Goal: Task Accomplishment & Management: Use online tool/utility

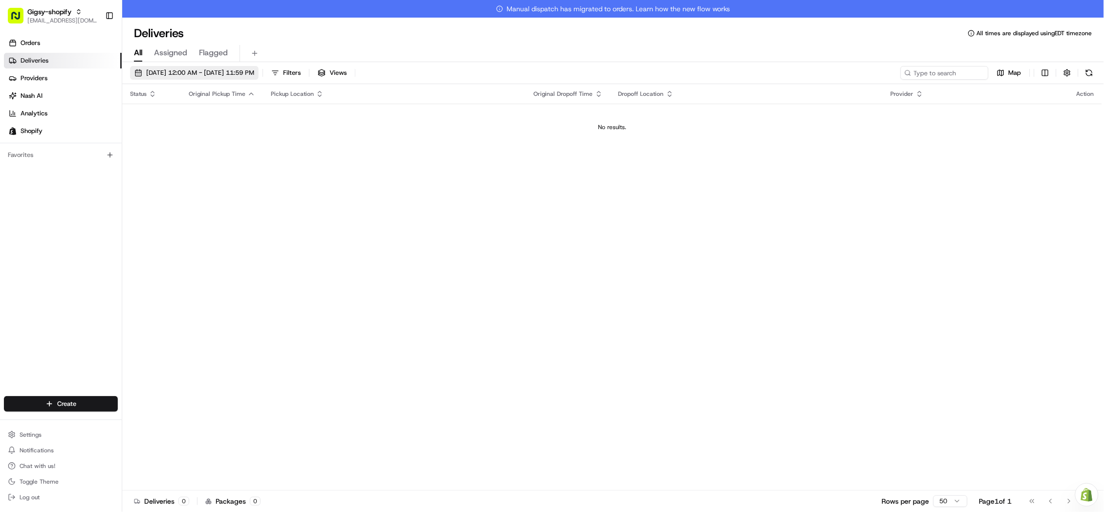
click at [183, 75] on span "08/22/2025 12:00 AM - 08/22/2025 11:59 PM" at bounding box center [200, 72] width 108 height 9
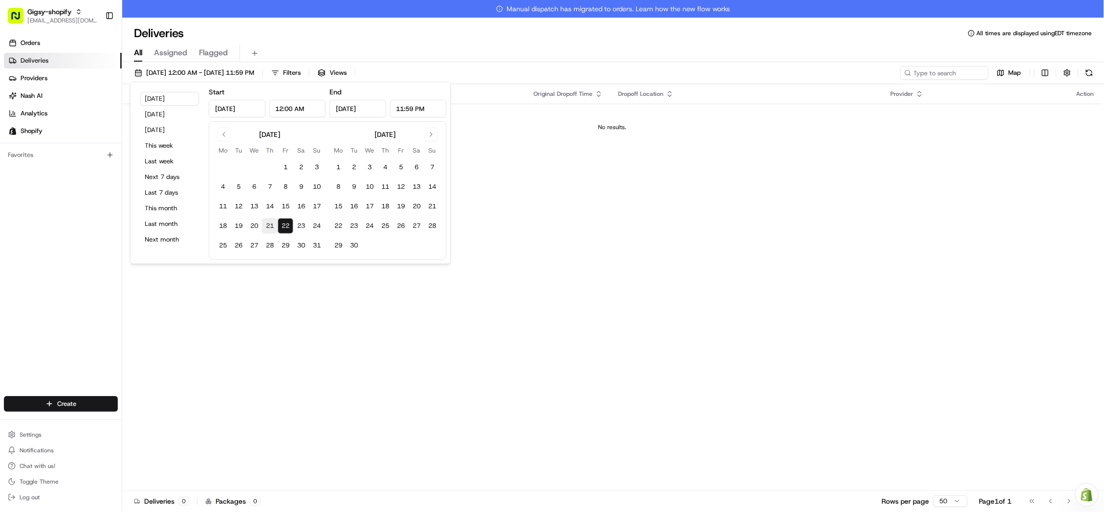
click at [270, 219] on button "21" at bounding box center [270, 226] width 16 height 16
type input "Aug 21, 2025"
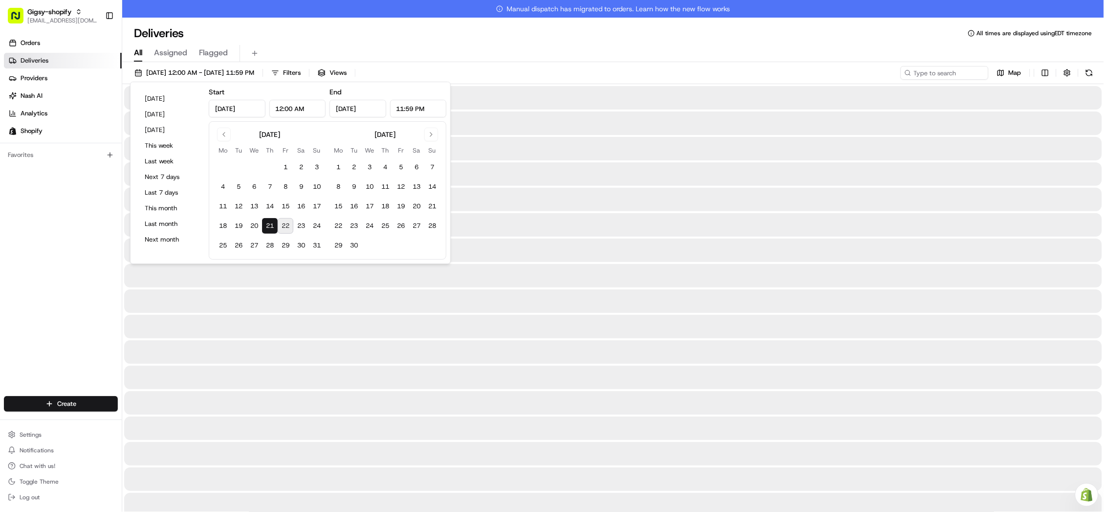
click at [270, 219] on button "21" at bounding box center [270, 226] width 16 height 16
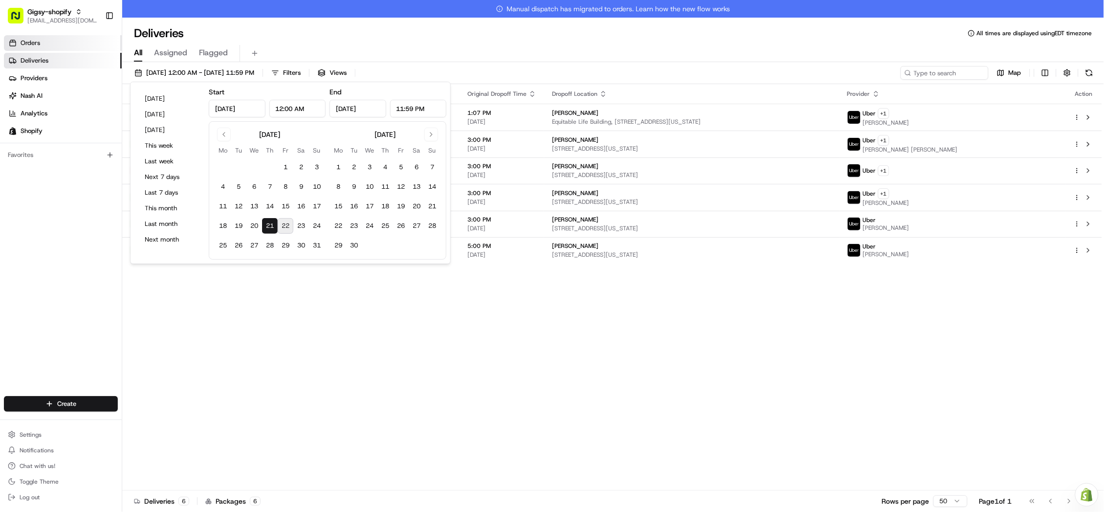
click at [88, 42] on link "Orders" at bounding box center [63, 43] width 118 height 16
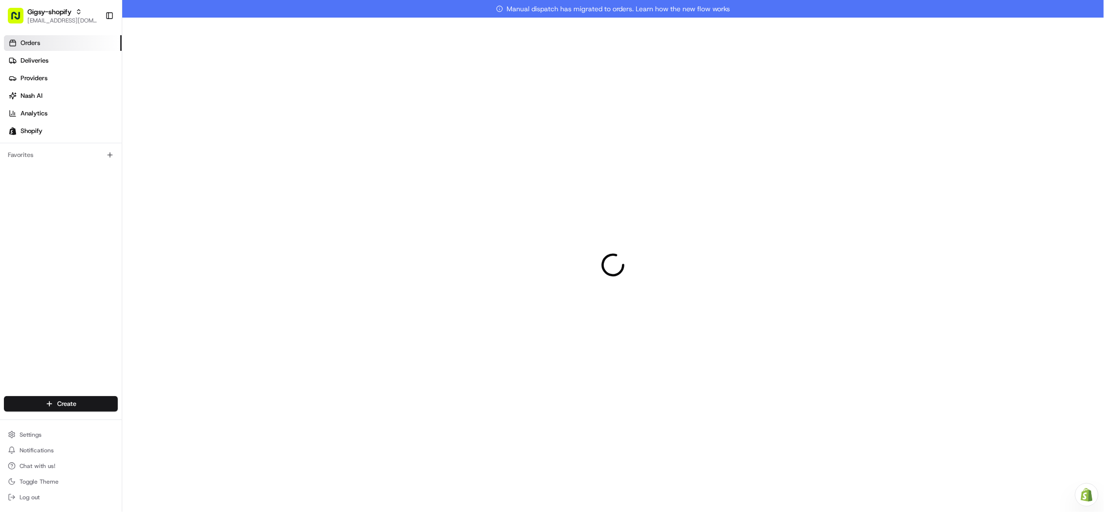
click at [88, 42] on link "Orders" at bounding box center [63, 43] width 118 height 16
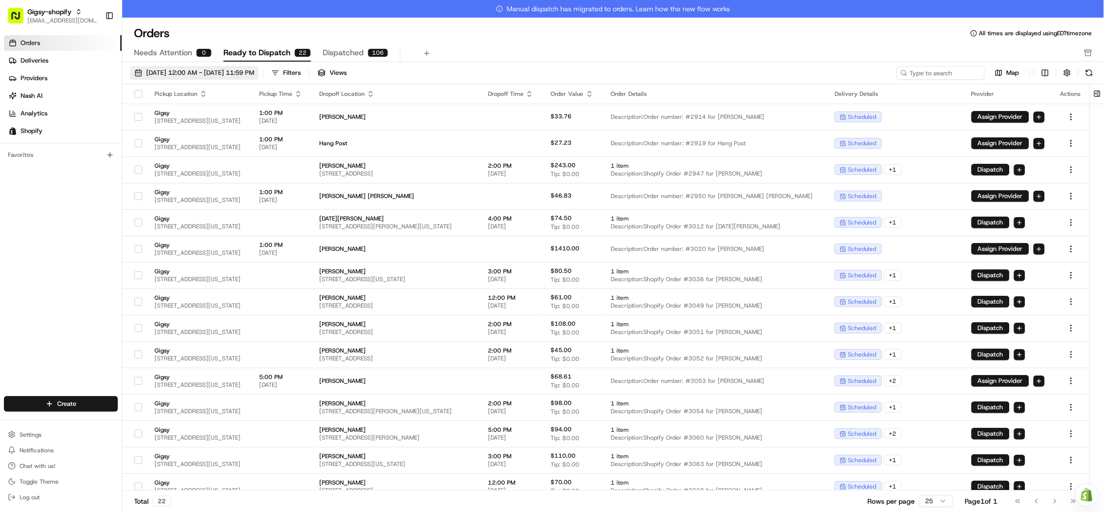
click at [190, 71] on span "08/01/2025 12:00 AM - 08/31/2025 11:59 PM" at bounding box center [200, 72] width 108 height 9
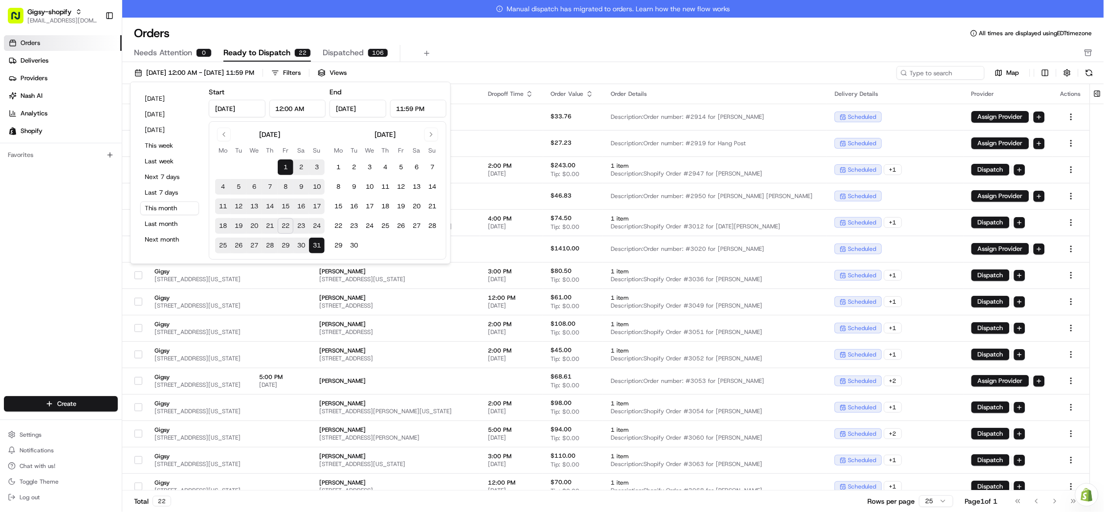
click at [285, 225] on button "22" at bounding box center [286, 226] width 16 height 16
type input "[DATE]"
click at [285, 225] on button "22" at bounding box center [286, 226] width 16 height 16
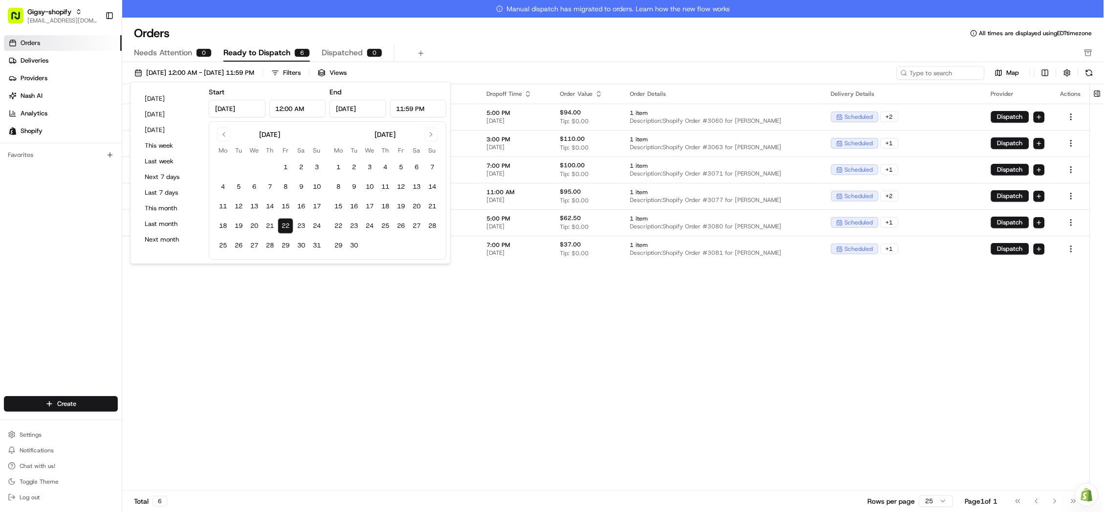
click at [262, 364] on div "Pickup Location Pickup Time Dropoff Location Dropoff Time Order Value Order Det…" at bounding box center [605, 296] width 967 height 424
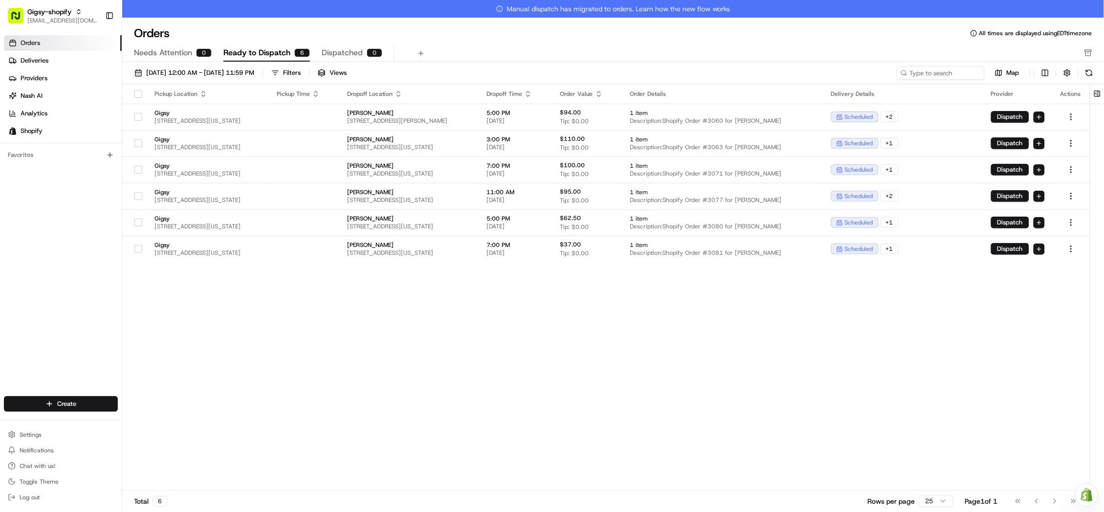
click at [142, 92] on button "button" at bounding box center [138, 94] width 8 height 8
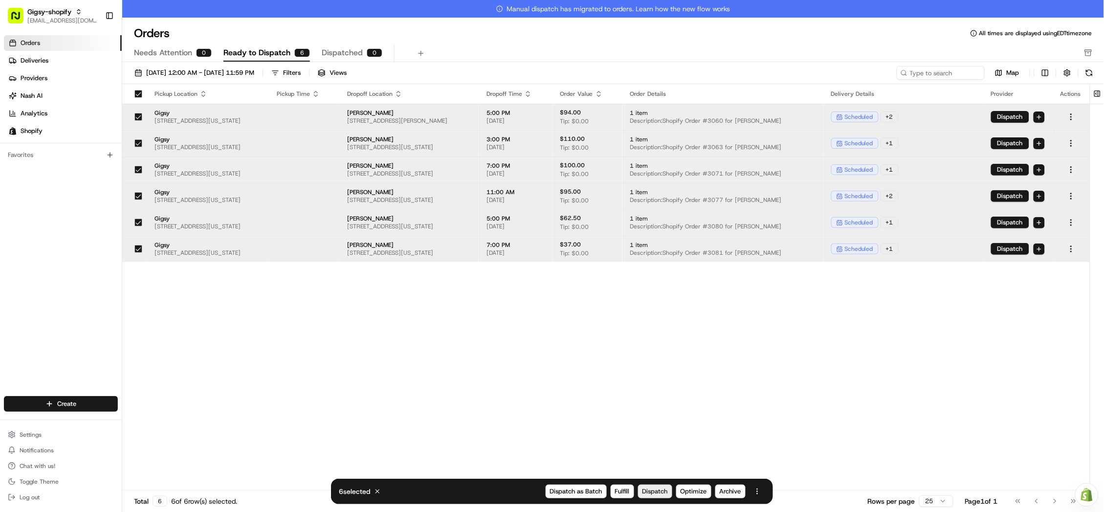
click at [648, 489] on span "Dispatch" at bounding box center [654, 491] width 25 height 9
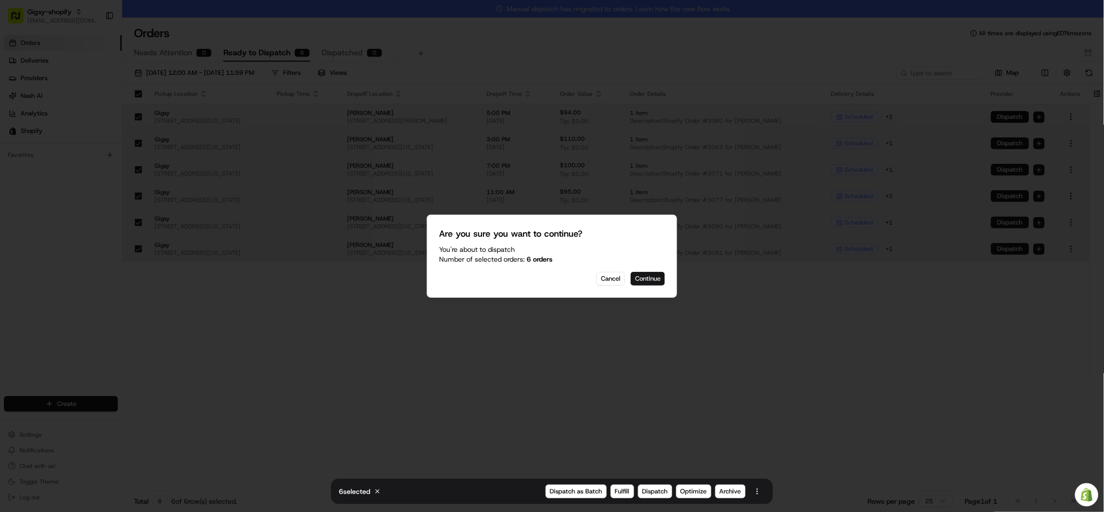
click at [659, 276] on button "Continue" at bounding box center [648, 279] width 34 height 14
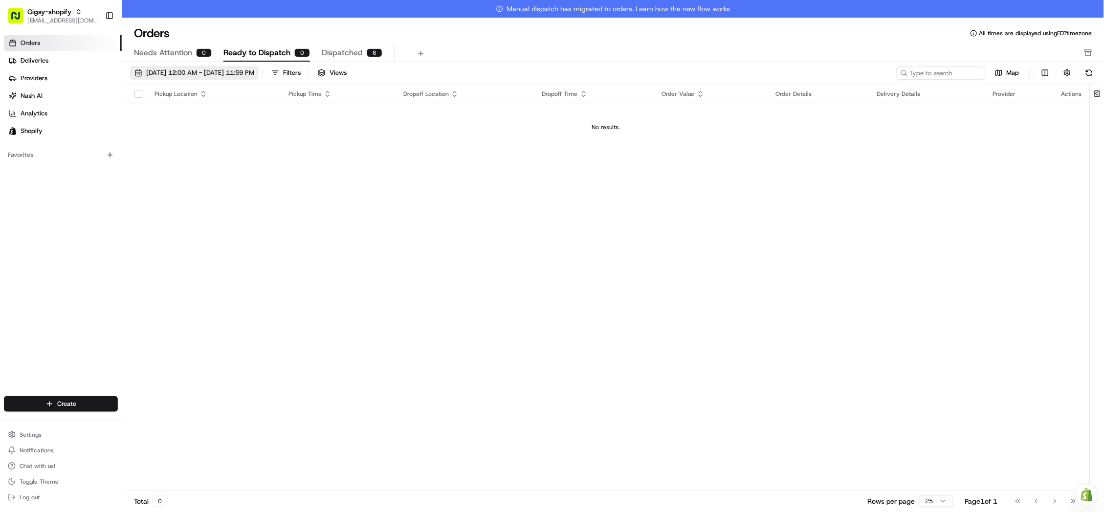
click at [184, 68] on span "08/22/2025 12:00 AM - 08/22/2025 11:59 PM" at bounding box center [200, 72] width 108 height 9
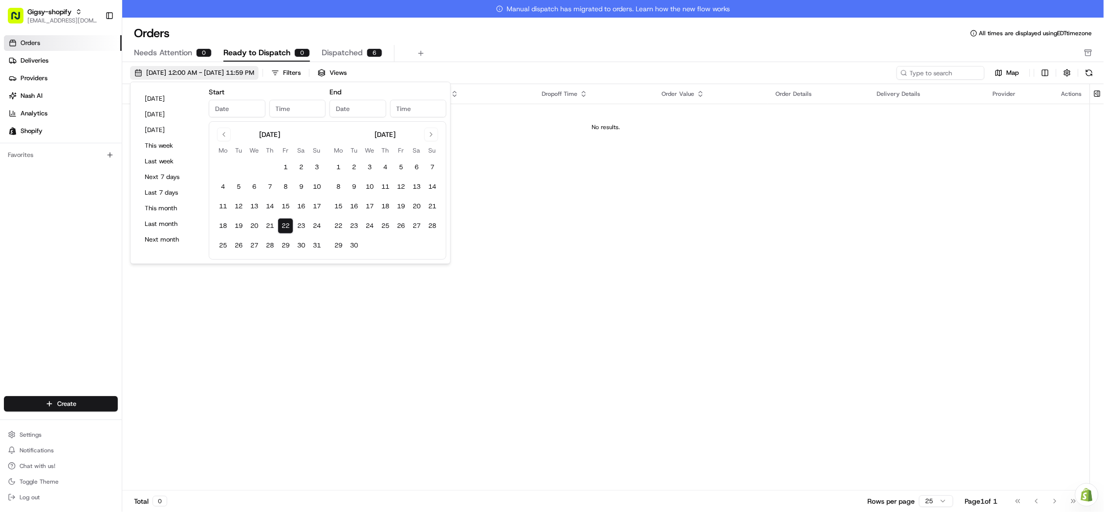
type input "Aug 22, 2025"
type input "12:00 AM"
type input "Aug 22, 2025"
type input "11:59 PM"
click at [73, 63] on link "Deliveries" at bounding box center [63, 61] width 118 height 16
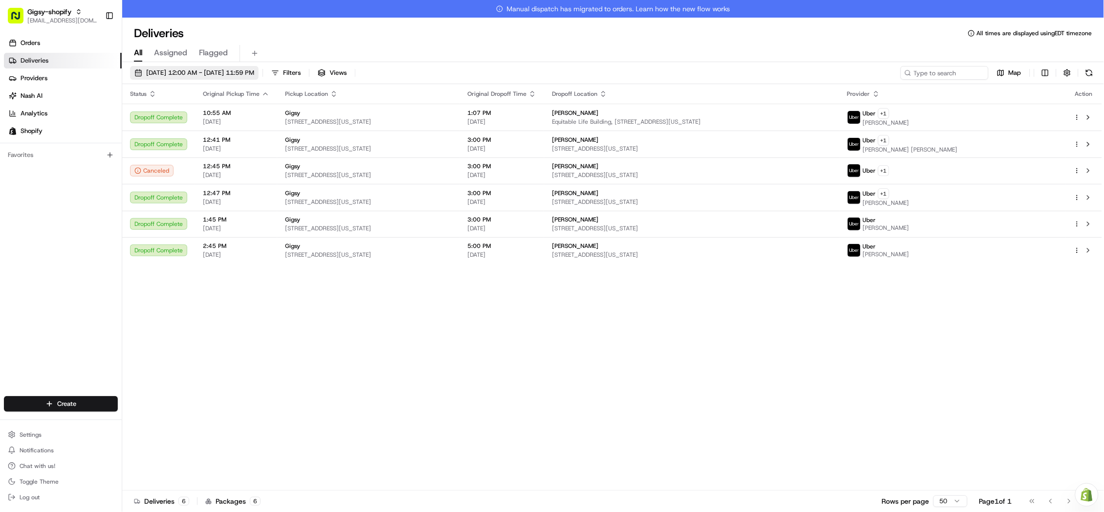
click at [213, 79] on button "08/21/2025 12:00 AM - 08/21/2025 11:59 PM" at bounding box center [194, 73] width 129 height 14
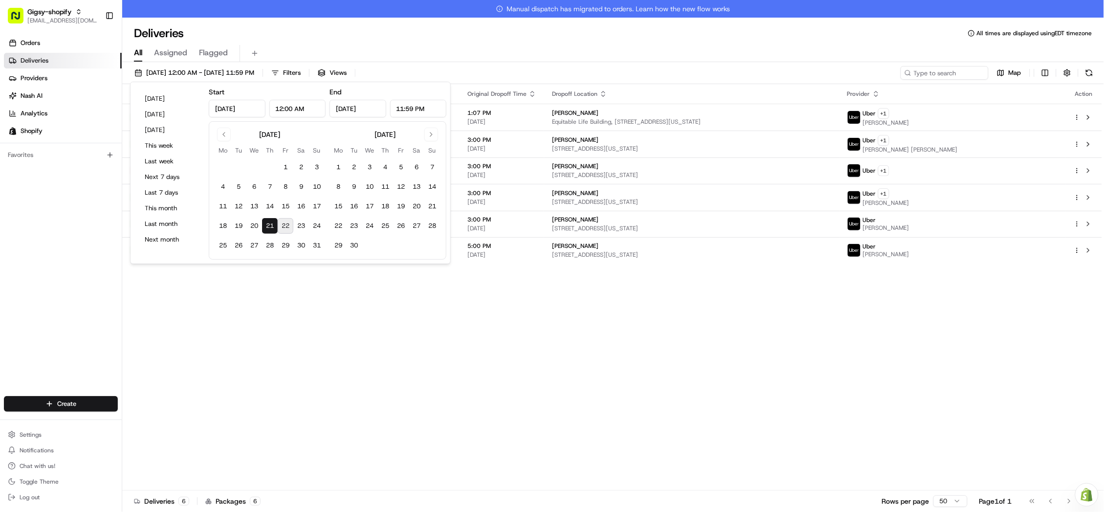
click at [283, 223] on button "22" at bounding box center [286, 226] width 16 height 16
type input "Aug 22, 2025"
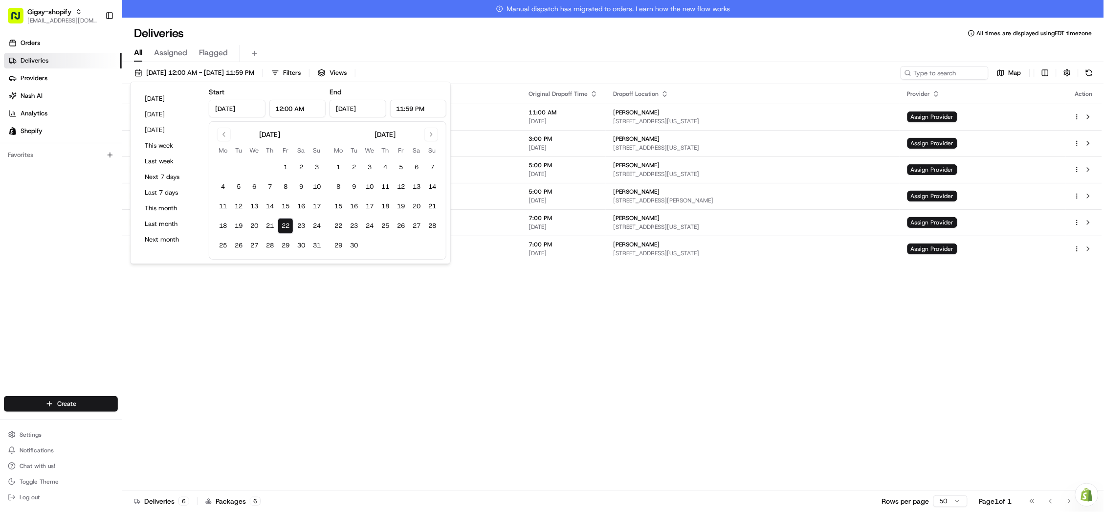
click at [269, 315] on div "Status Original Pickup Time Pickup Location Original Dropoff Time Dropoff Locat…" at bounding box center [612, 296] width 980 height 424
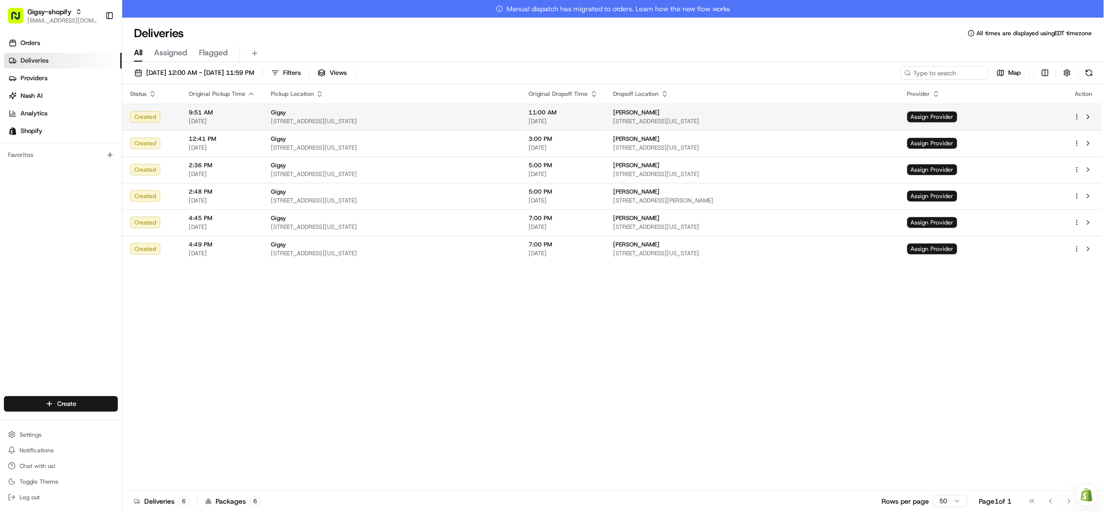
click at [1077, 115] on html "Gigsy-shopify hello@getgigsy.com Toggle Sidebar Orders Deliveries Providers Nas…" at bounding box center [552, 256] width 1104 height 512
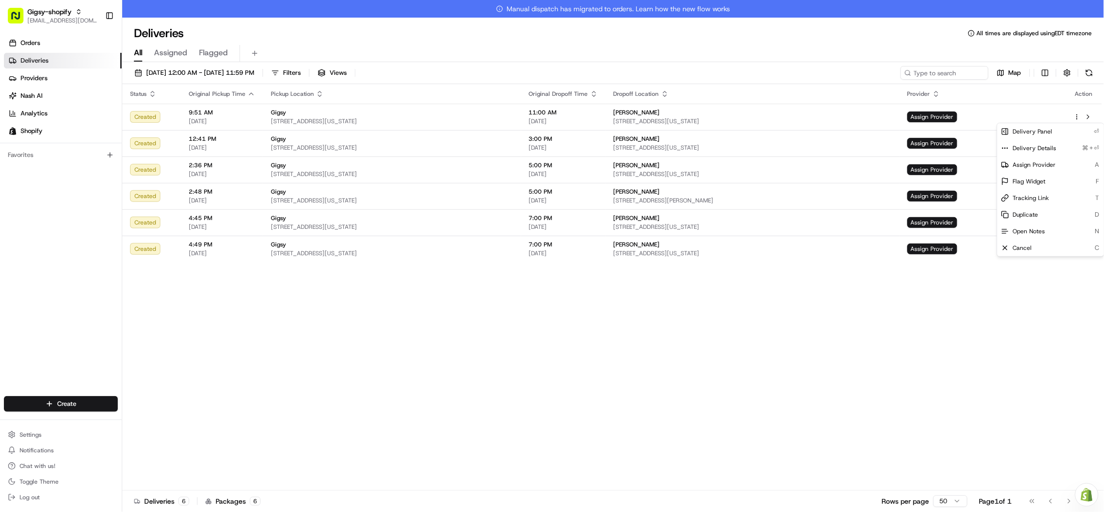
click at [1087, 118] on html "Gigsy-shopify hello@getgigsy.com Toggle Sidebar Orders Deliveries Providers Nas…" at bounding box center [552, 256] width 1104 height 512
click at [1087, 118] on button at bounding box center [1088, 117] width 12 height 12
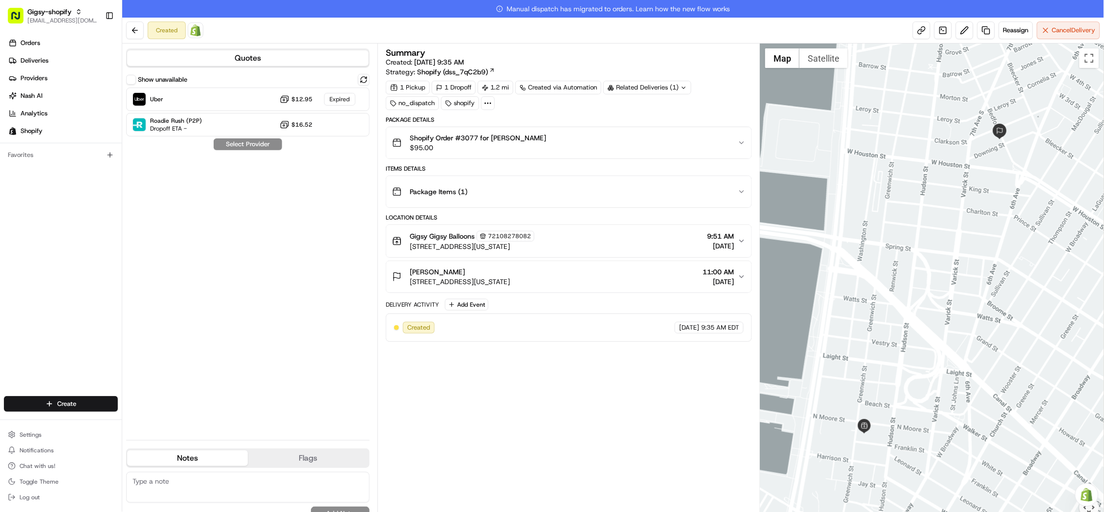
click at [490, 107] on icon at bounding box center [487, 103] width 9 height 9
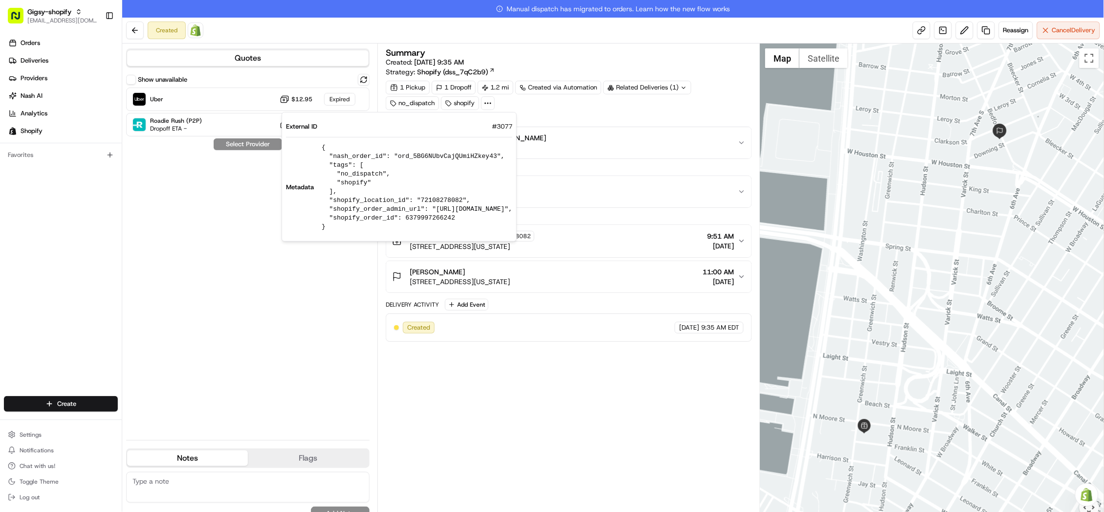
click at [517, 391] on div "Summary Created: 08/22/2025 9:35 AM Strategy: Shopify (dss_7qC2b9) 1 Pickup 1 D…" at bounding box center [569, 286] width 366 height 476
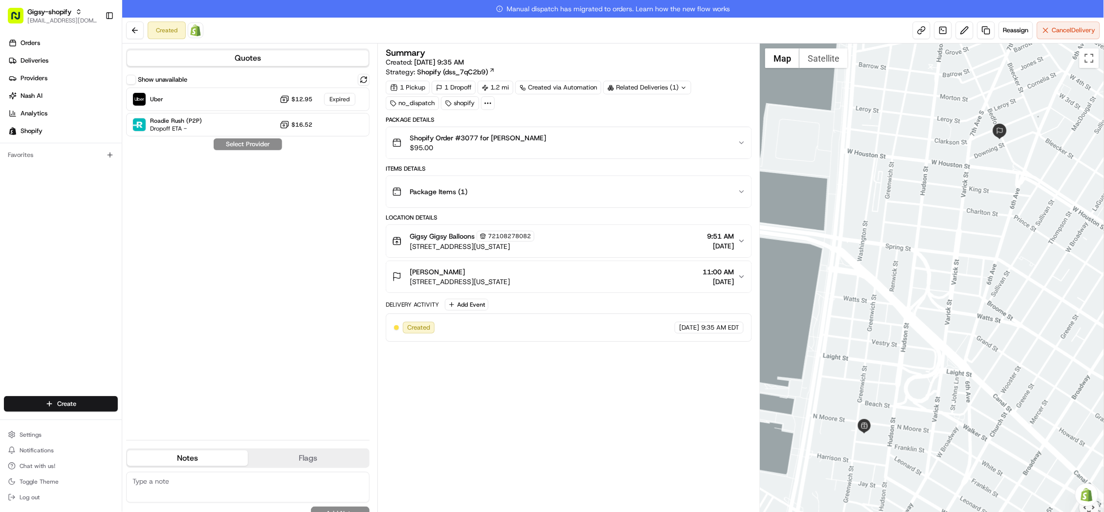
click at [504, 263] on button "Allison Minker 35 Bedford St #19, New York, NY 10014, USA 11:00 AM 08/22/2025" at bounding box center [568, 276] width 365 height 31
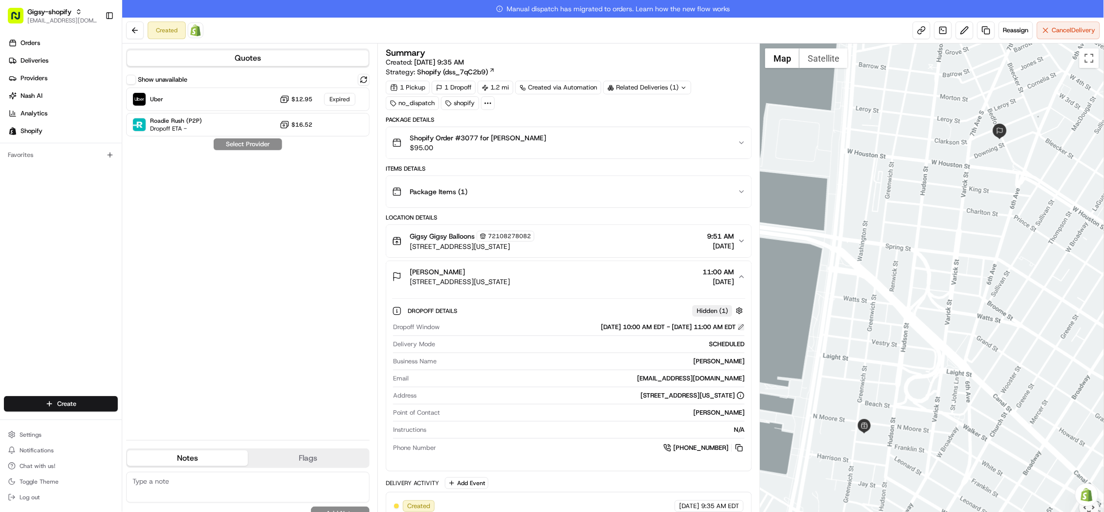
click at [741, 325] on button at bounding box center [741, 327] width 7 height 7
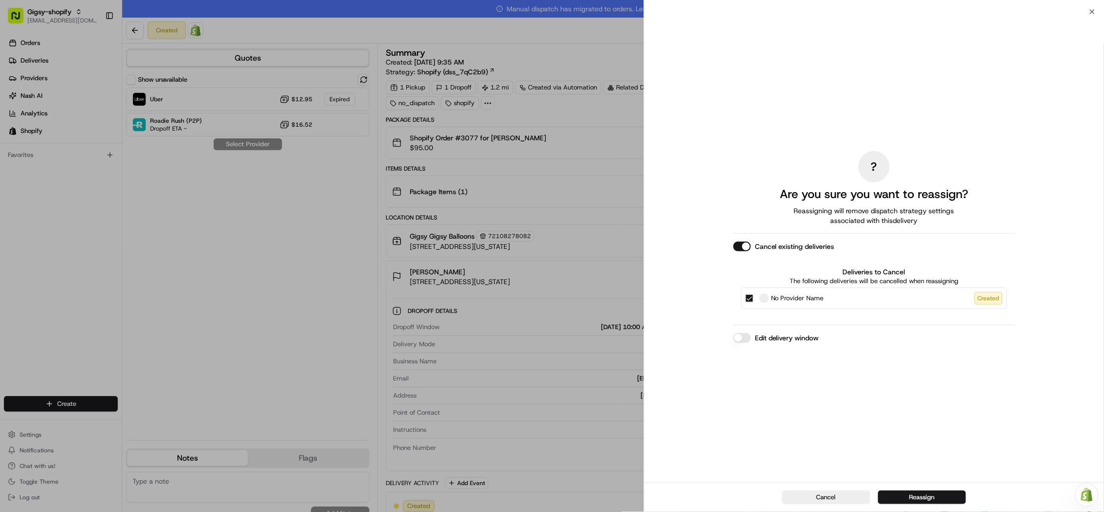
click at [745, 337] on button "Edit delivery window" at bounding box center [742, 338] width 18 height 10
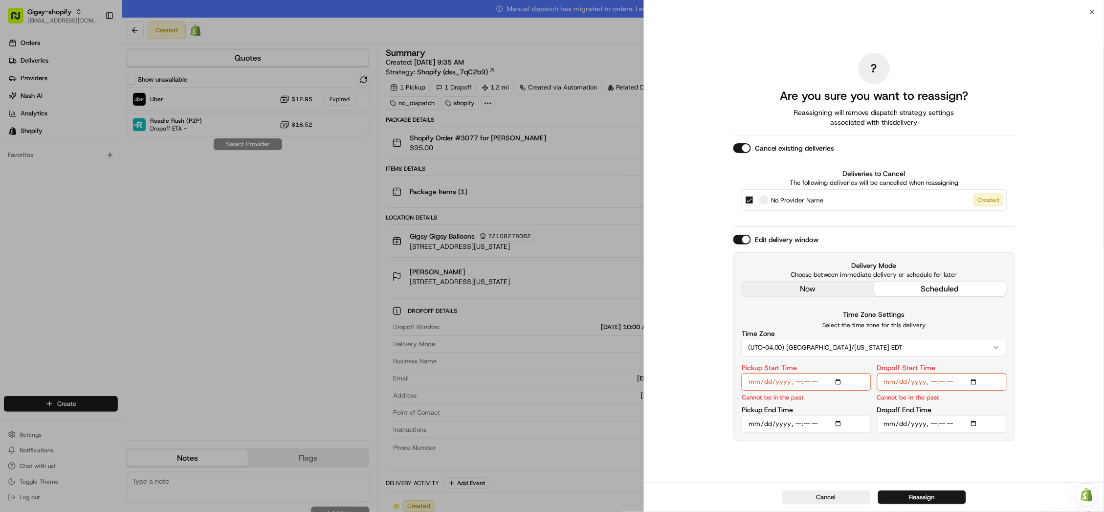
click at [787, 289] on div "? Are you sure you want to reassign? Reassigning will remove dispatch strategy …" at bounding box center [874, 247] width 282 height 466
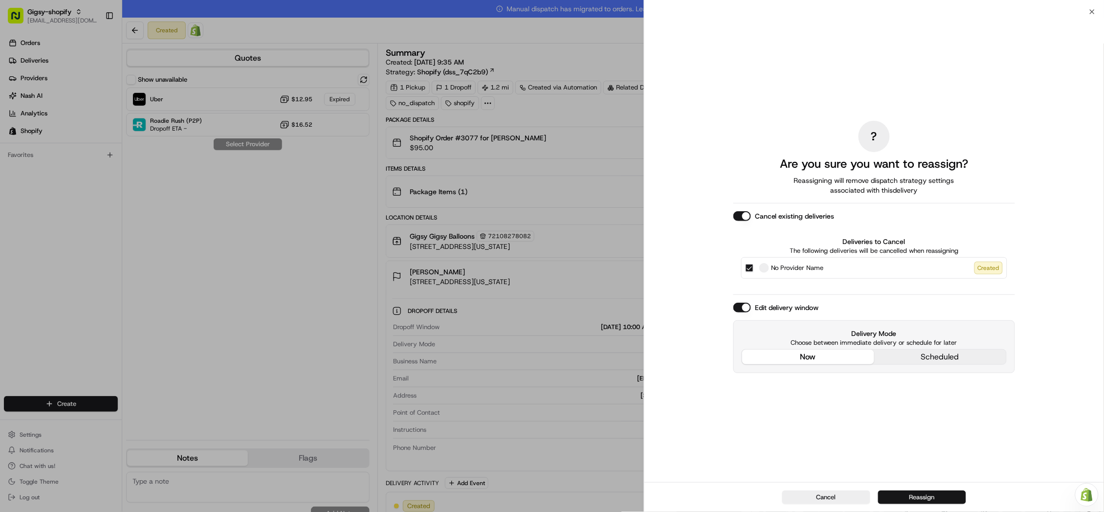
click at [910, 497] on button "Reassign" at bounding box center [922, 497] width 88 height 14
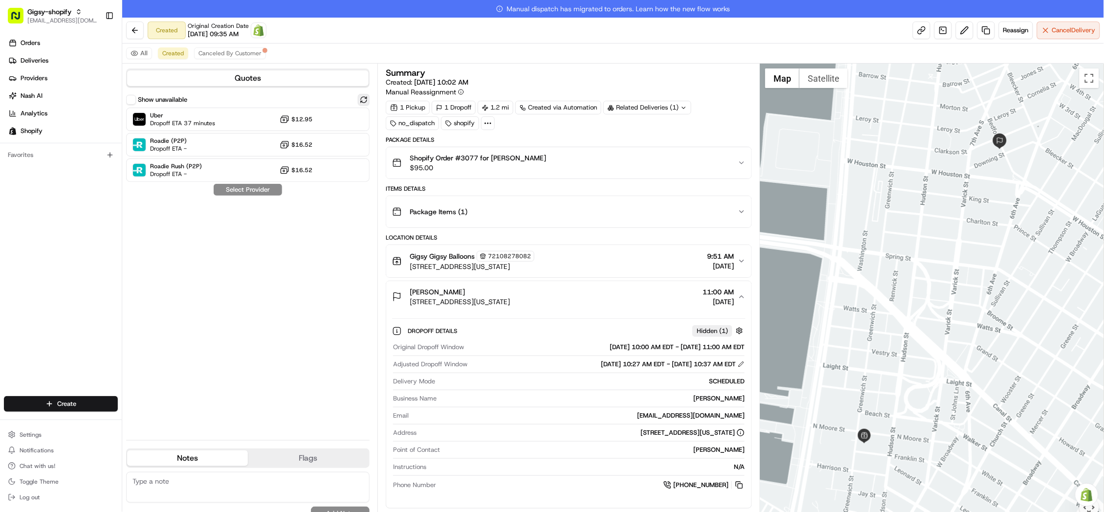
click at [363, 99] on button at bounding box center [364, 100] width 12 height 12
click at [174, 120] on span "Dropoff ETA 37 minutes" at bounding box center [182, 123] width 65 height 8
click at [252, 190] on button "Assign Provider" at bounding box center [247, 190] width 69 height 12
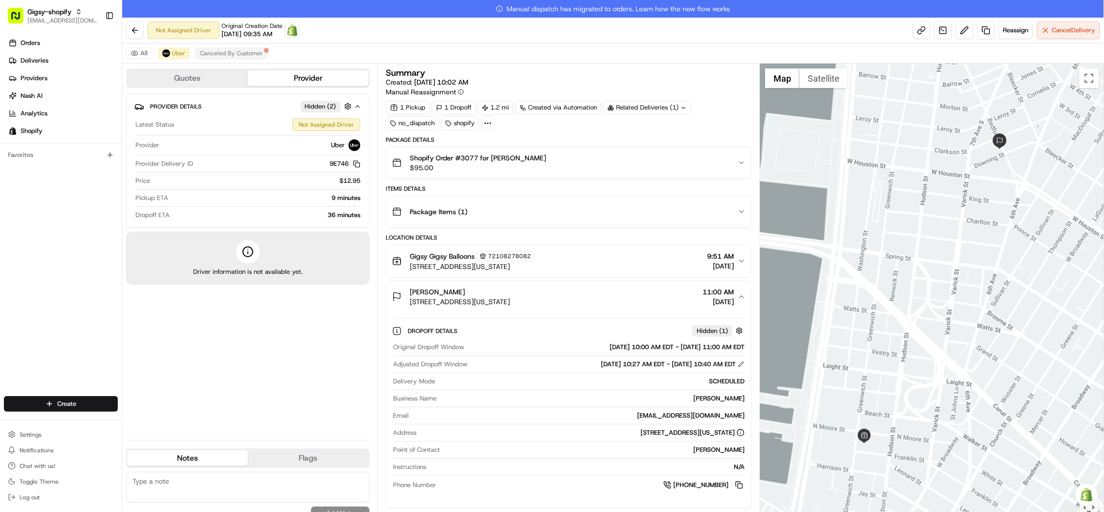
click at [240, 52] on span "Canceled By Customer" at bounding box center [231, 53] width 63 height 8
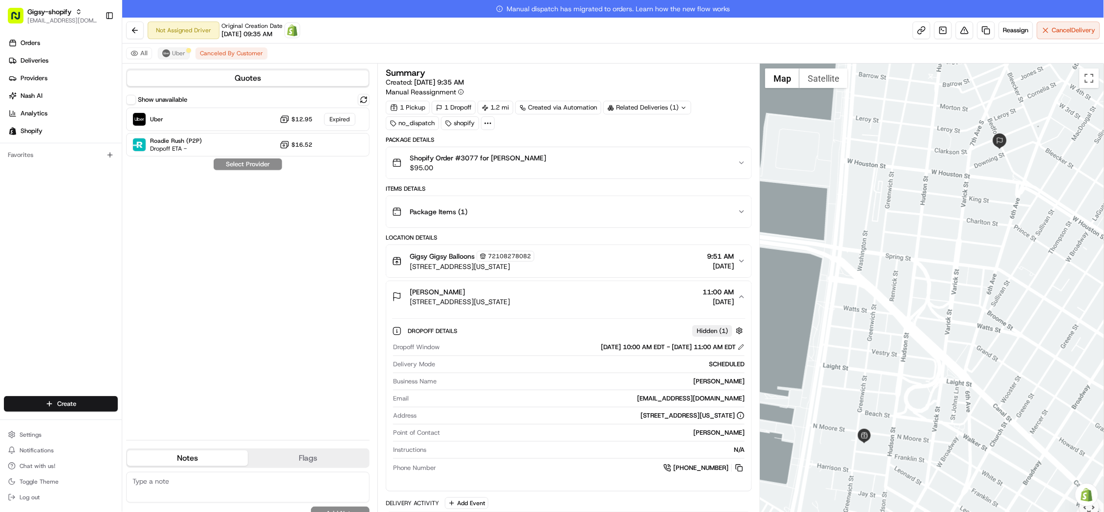
click at [175, 49] on span "Uber" at bounding box center [178, 53] width 13 height 8
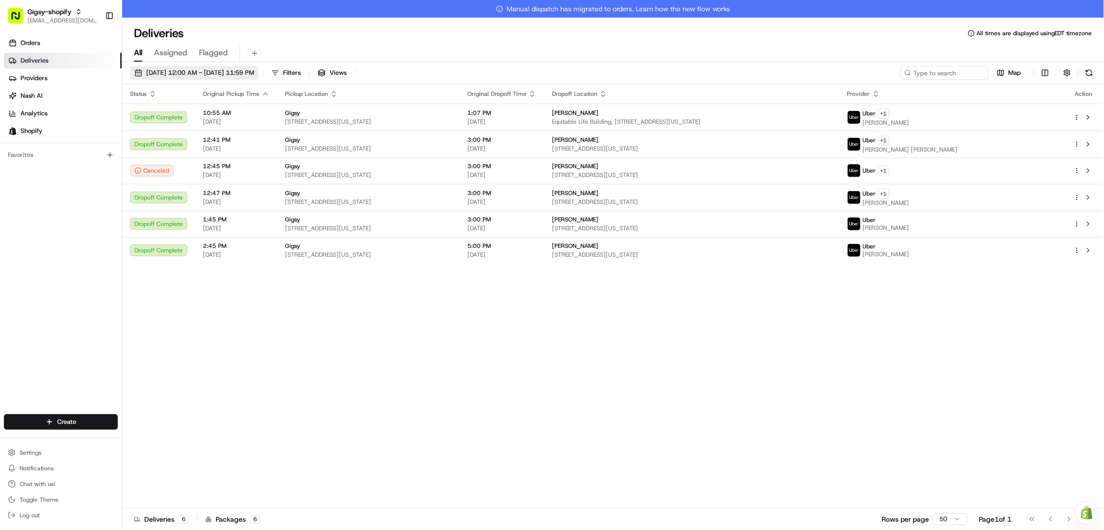
click at [206, 66] on button "08/21/2025 12:00 AM - 08/21/2025 11:59 PM" at bounding box center [194, 73] width 129 height 14
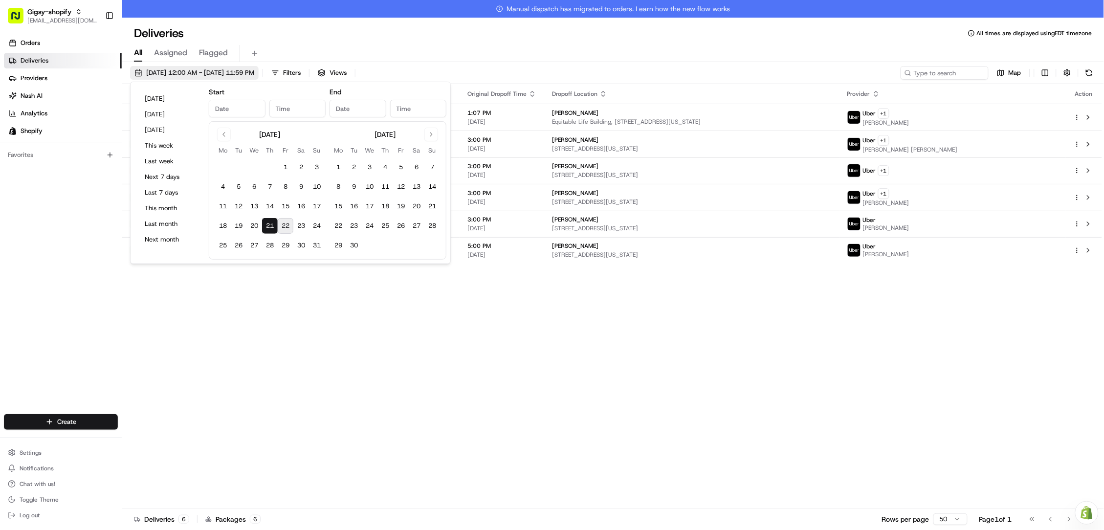
type input "Aug 21, 2025"
type input "12:00 AM"
type input "Aug 21, 2025"
type input "11:59 PM"
click at [281, 225] on button "22" at bounding box center [286, 226] width 16 height 16
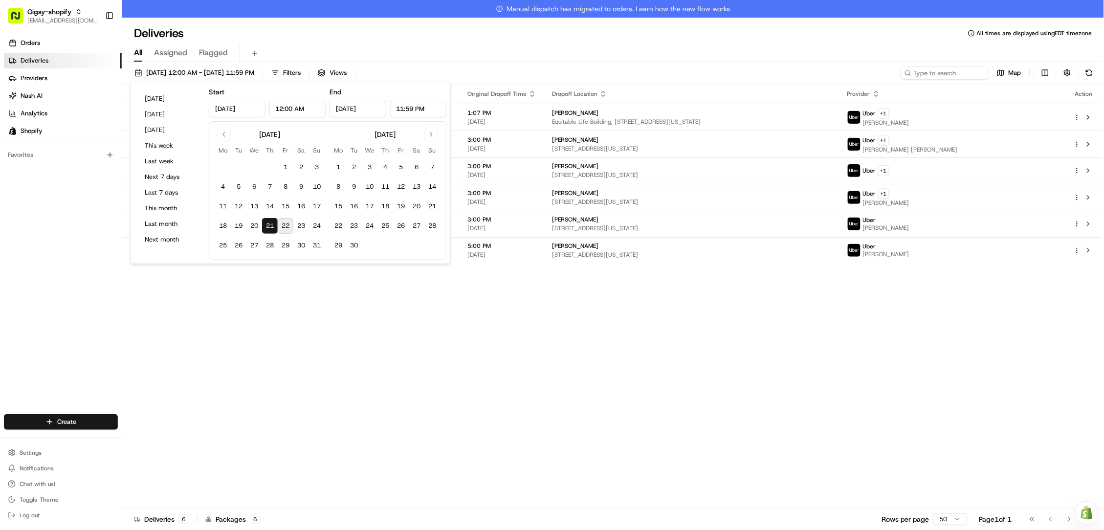
type input "Aug 22, 2025"
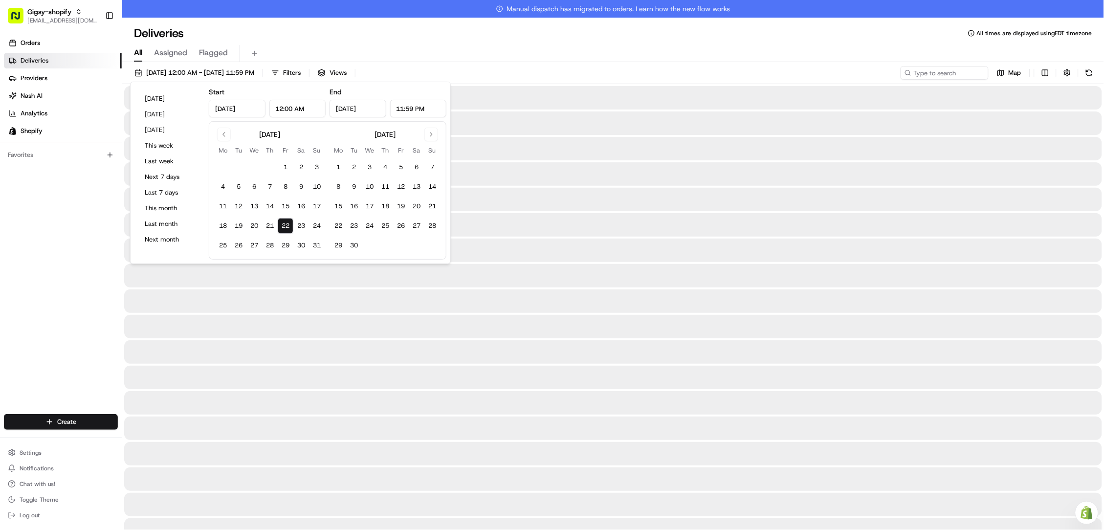
click at [281, 225] on button "22" at bounding box center [286, 226] width 16 height 16
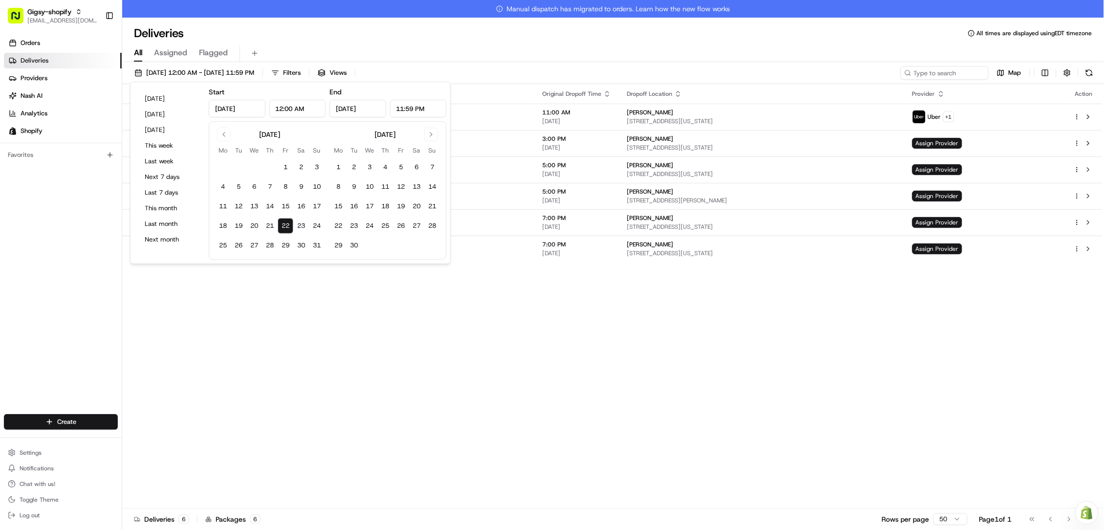
click at [271, 351] on div "Status Original Pickup Time Pickup Location Original Dropoff Time Dropoff Locat…" at bounding box center [612, 305] width 980 height 442
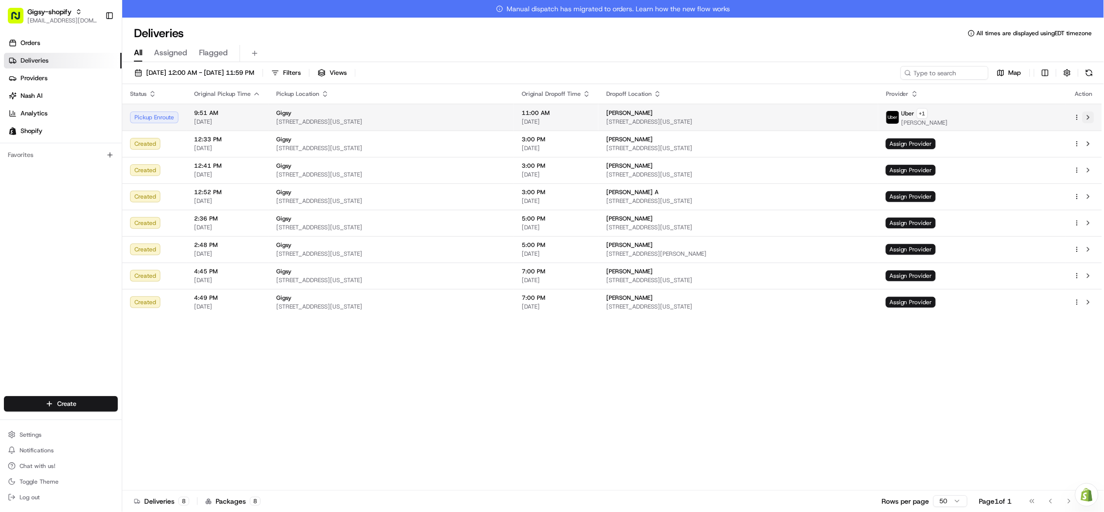
click at [1089, 118] on button at bounding box center [1088, 117] width 12 height 12
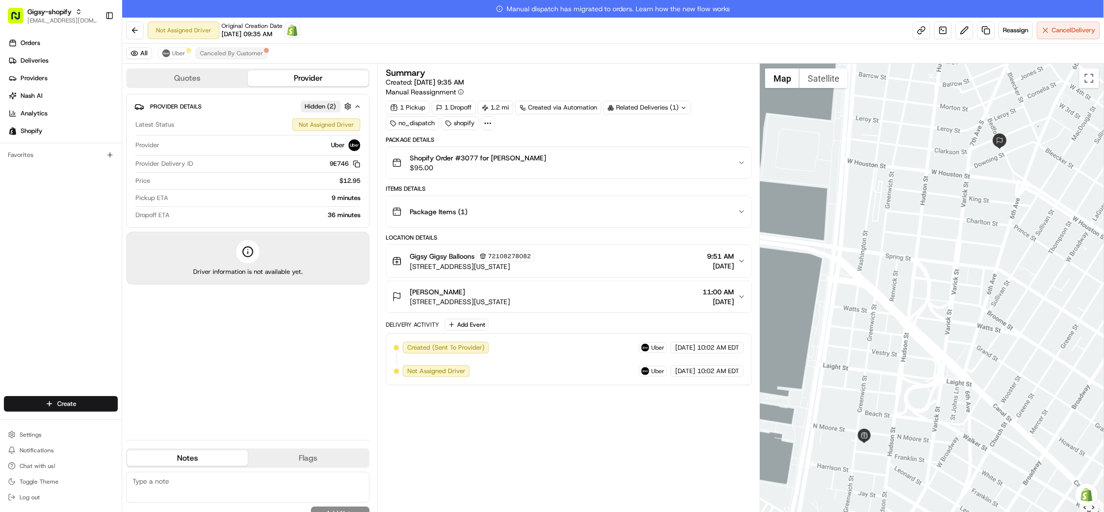
click at [234, 52] on span "Canceled By Customer" at bounding box center [231, 53] width 63 height 8
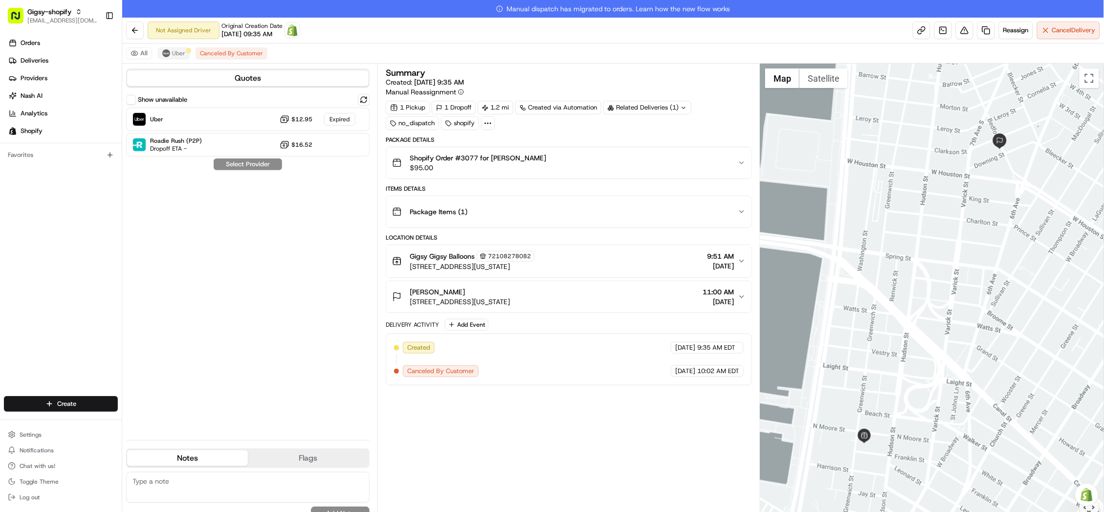
click at [180, 52] on span "Uber" at bounding box center [178, 53] width 13 height 8
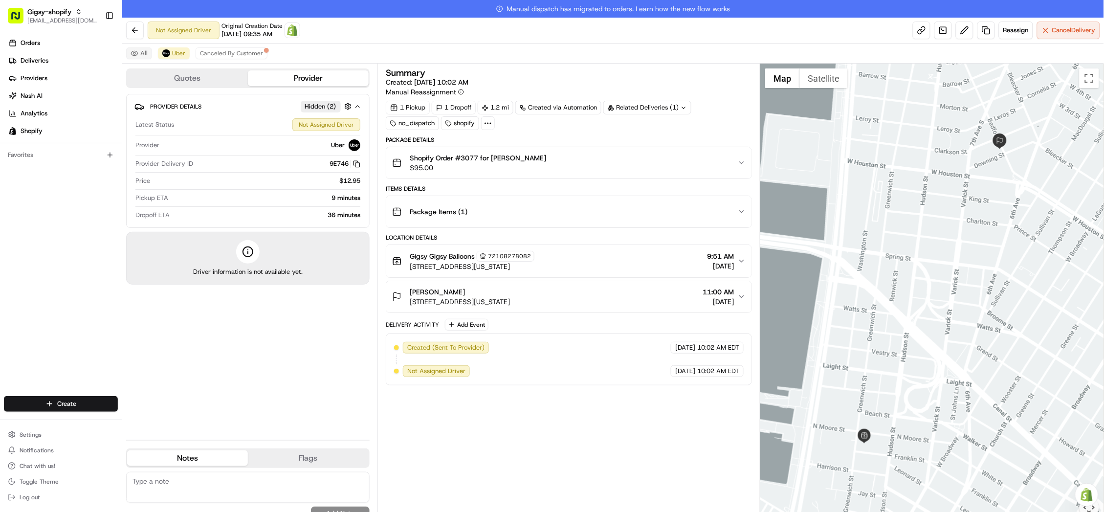
click at [144, 52] on button "All" at bounding box center [139, 53] width 26 height 12
click at [172, 49] on span "Uber" at bounding box center [178, 53] width 13 height 8
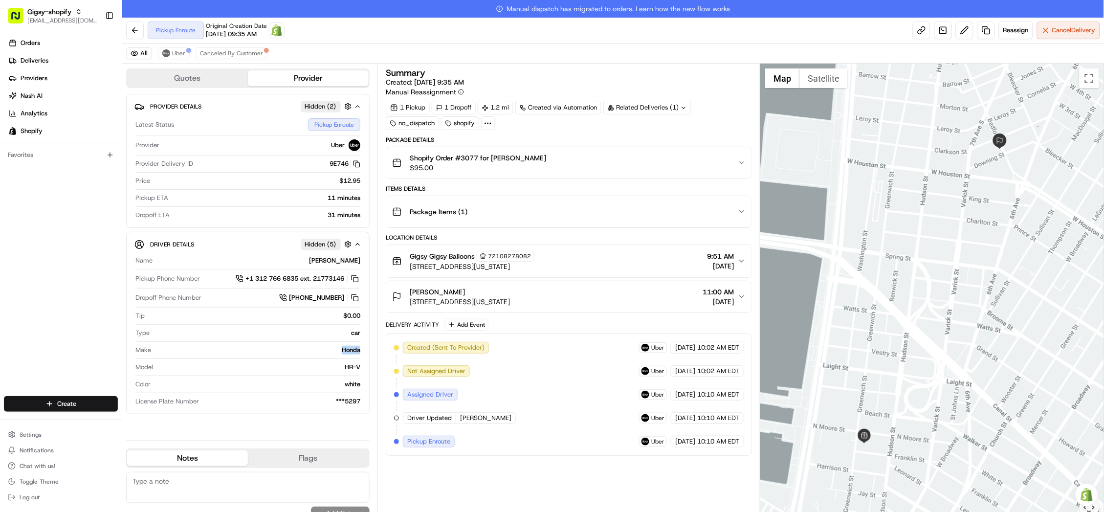
drag, startPoint x: 340, startPoint y: 348, endPoint x: 352, endPoint y: 357, distance: 15.7
click at [352, 357] on div "Make Honda" at bounding box center [247, 352] width 225 height 13
click at [351, 359] on div "Name [PERSON_NAME] Pickup Phone Number +1 312 766 6835 ext. 21773146 Dropoff Ph…" at bounding box center [247, 330] width 227 height 157
drag, startPoint x: 360, startPoint y: 366, endPoint x: 339, endPoint y: 348, distance: 27.7
click at [340, 348] on div "Name [PERSON_NAME] Pickup Phone Number +1 312 766 6835 ext. 21773146 Dropoff Ph…" at bounding box center [247, 330] width 227 height 157
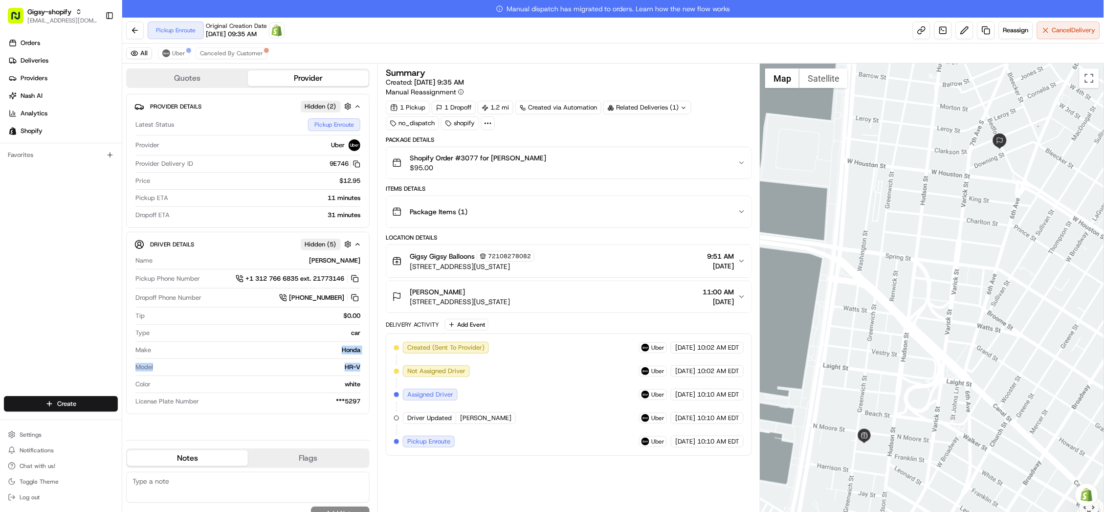
copy div "Honda Model HR-V"
click at [315, 432] on div "Provider Details Hidden ( 2 ) Latest Status Pickup Enroute Provider Uber Provid…" at bounding box center [247, 263] width 243 height 338
click at [179, 55] on span "Uber" at bounding box center [178, 53] width 13 height 8
click at [212, 54] on span "Canceled By Customer" at bounding box center [231, 53] width 63 height 8
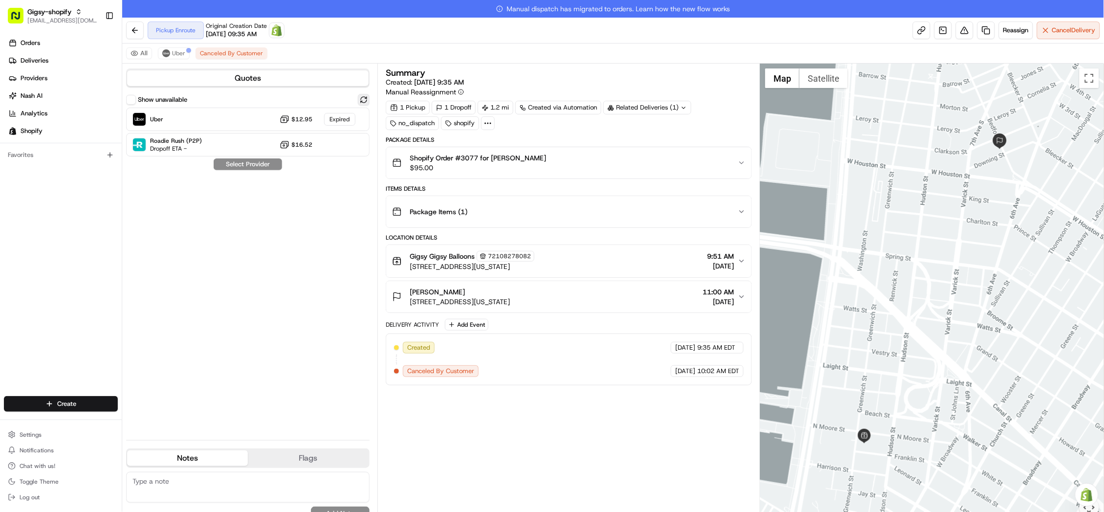
click at [362, 99] on button at bounding box center [364, 100] width 12 height 12
click at [175, 54] on span "Uber" at bounding box center [178, 53] width 13 height 8
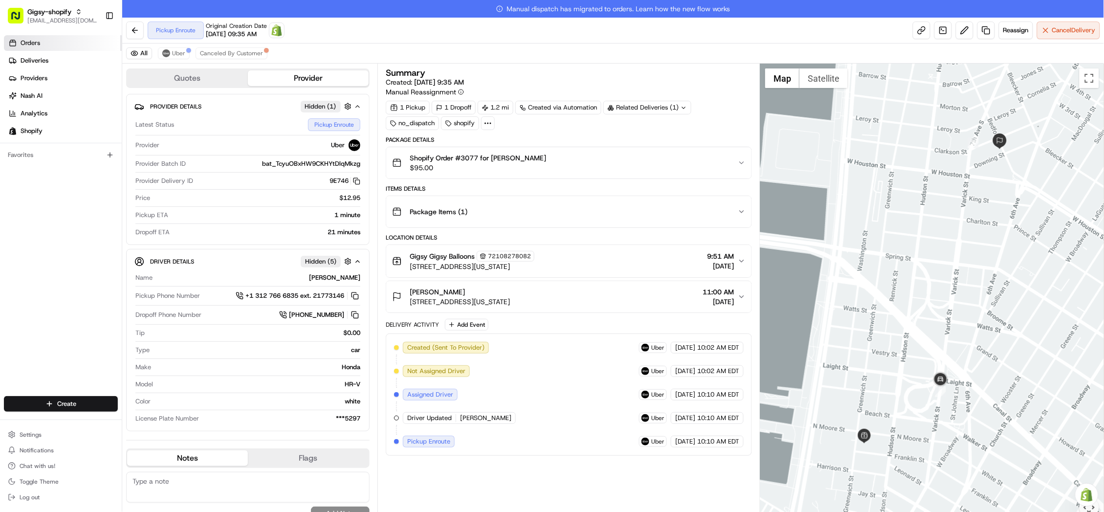
click at [30, 48] on link "Orders" at bounding box center [63, 43] width 118 height 16
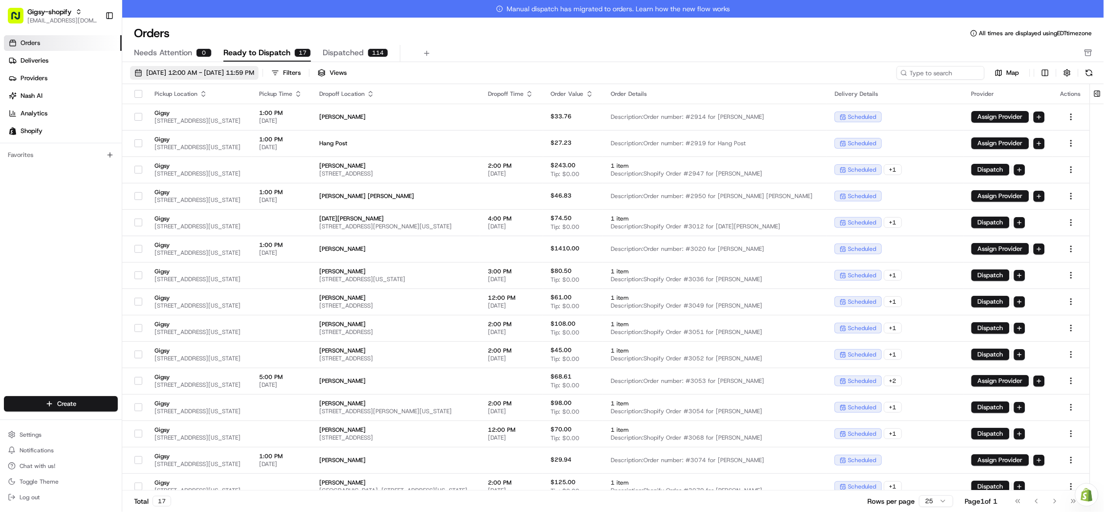
click at [216, 71] on span "08/01/2025 12:00 AM - 08/31/2025 11:59 PM" at bounding box center [200, 72] width 108 height 9
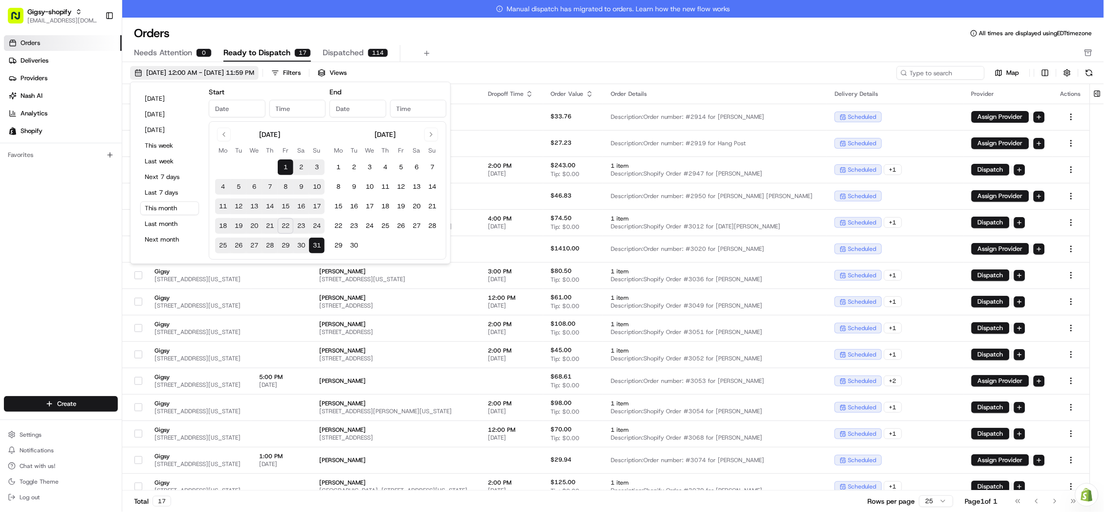
type input "Aug 1, 2025"
type input "12:00 AM"
type input "Aug 31, 2025"
type input "11:59 PM"
click at [288, 224] on button "22" at bounding box center [286, 226] width 16 height 16
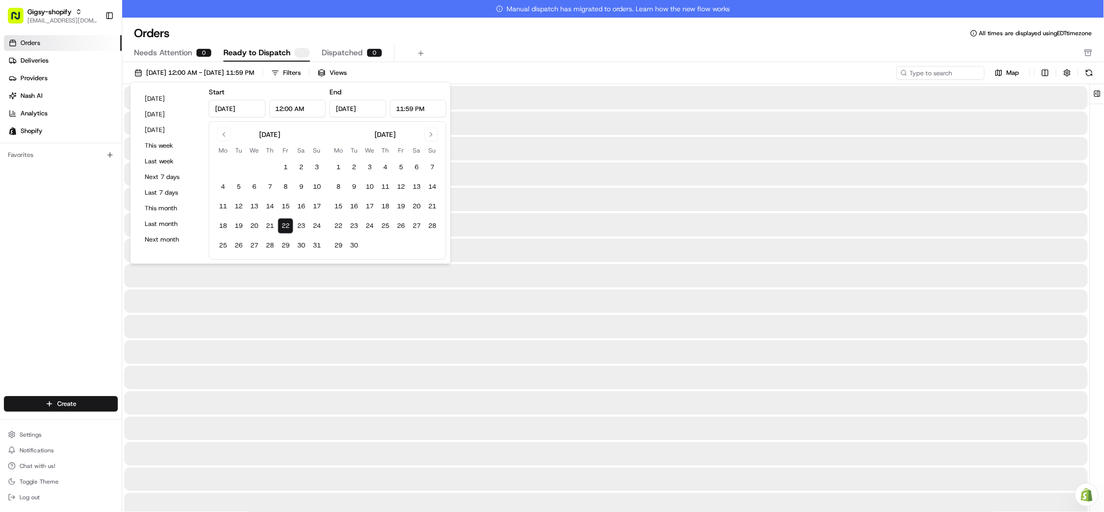
type input "Aug 22, 2025"
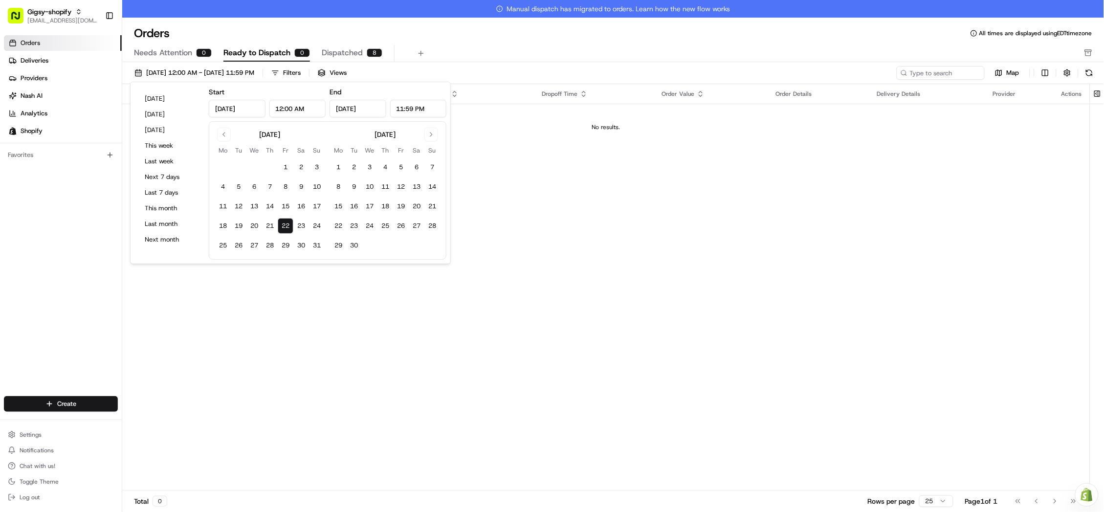
click at [298, 310] on div "Pickup Location Pickup Time Dropoff Location Dropoff Time Order Value Order Det…" at bounding box center [605, 296] width 967 height 424
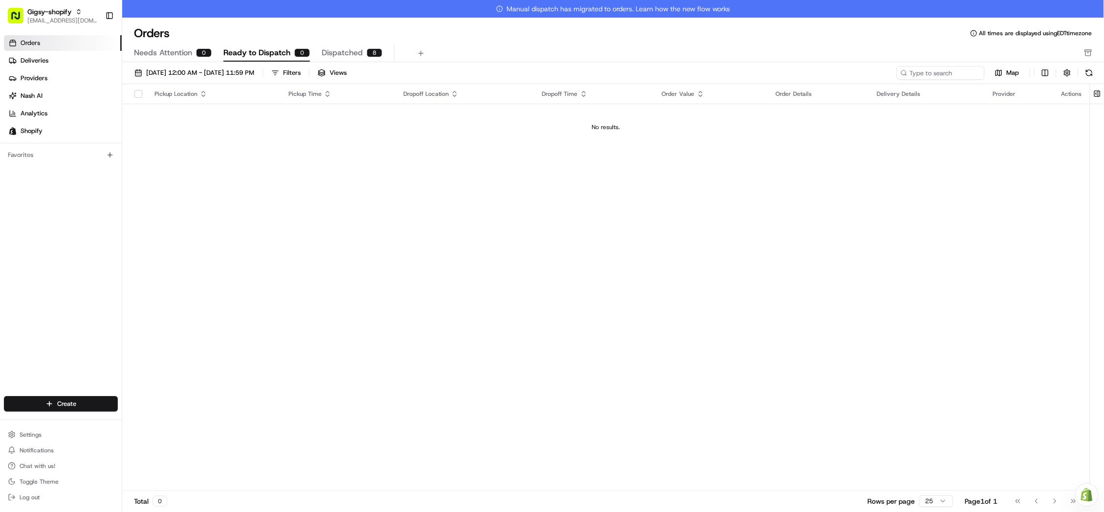
click at [174, 51] on span "Needs Attention" at bounding box center [163, 53] width 58 height 12
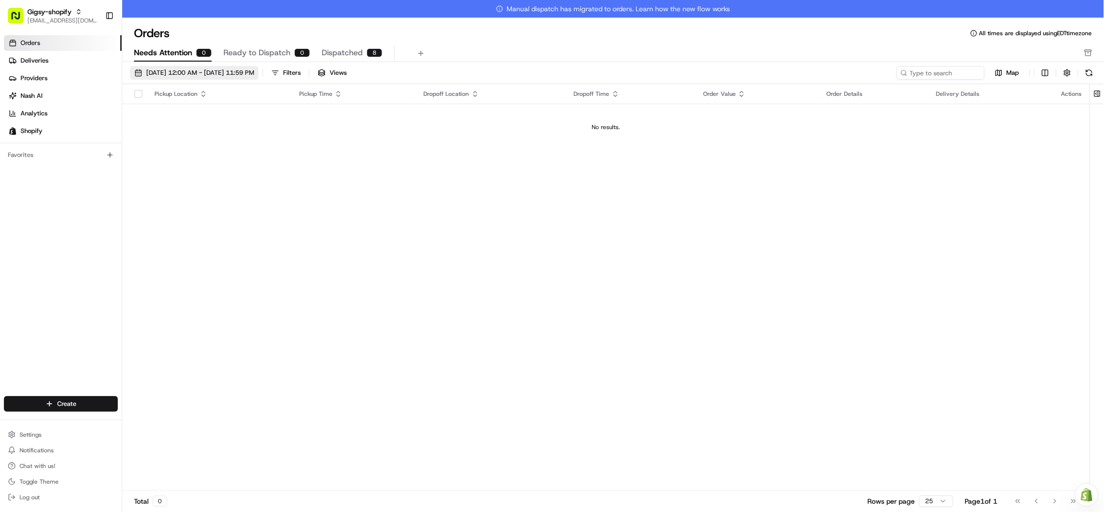
click at [205, 71] on span "08/22/2025 12:00 AM - 08/22/2025 11:59 PM" at bounding box center [200, 72] width 108 height 9
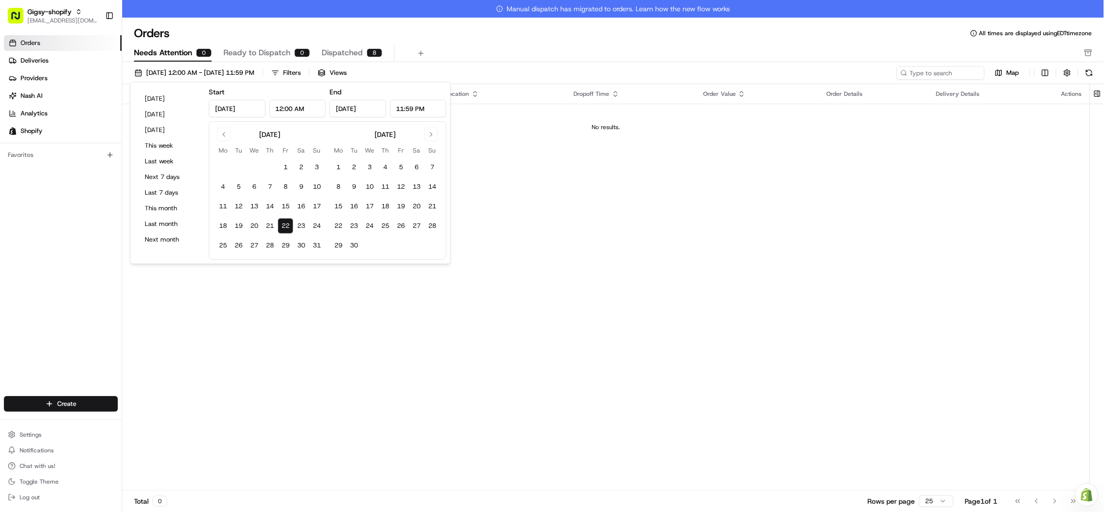
click at [282, 220] on button "22" at bounding box center [286, 226] width 16 height 16
click at [295, 372] on div "Pickup Location Pickup Time Dropoff Location Dropoff Time Order Value Order Det…" at bounding box center [605, 296] width 967 height 424
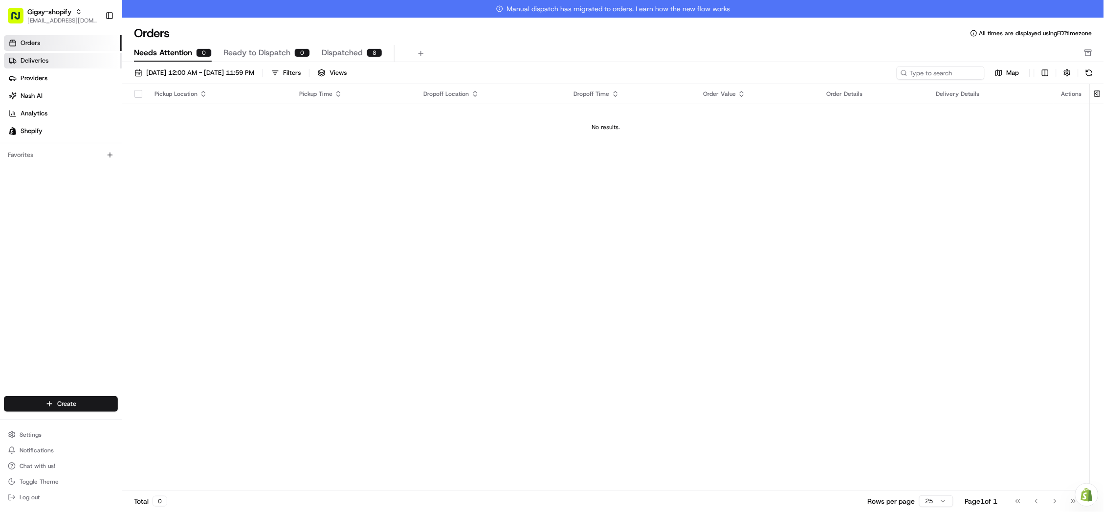
click at [34, 57] on span "Deliveries" at bounding box center [35, 60] width 28 height 9
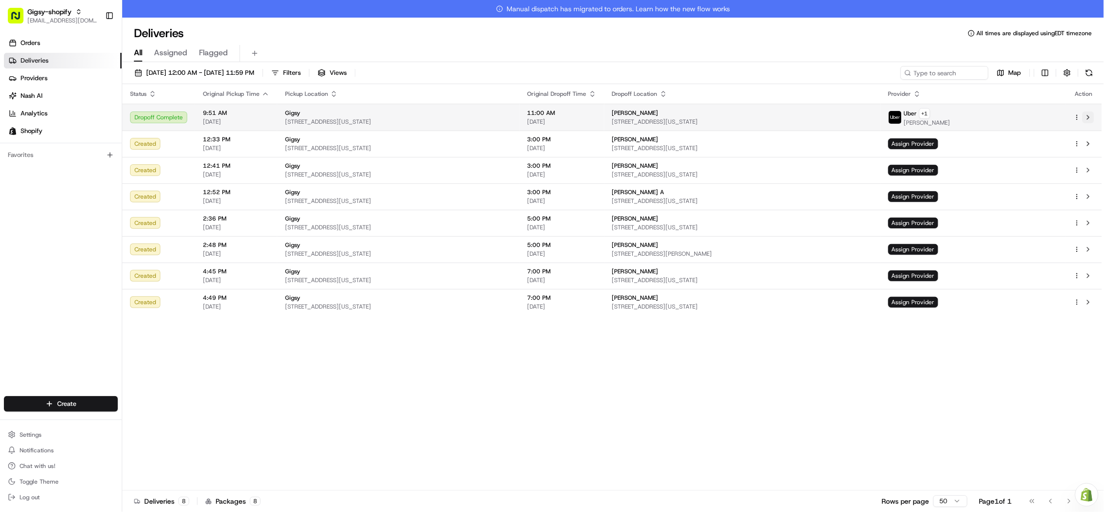
click at [1088, 116] on button at bounding box center [1088, 117] width 12 height 12
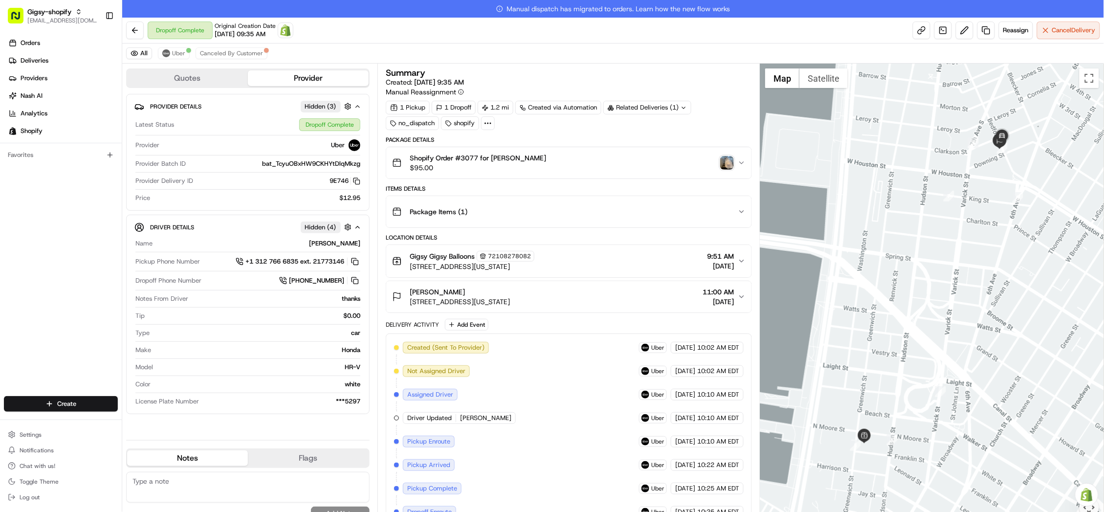
click at [723, 160] on img "button" at bounding box center [727, 163] width 14 height 14
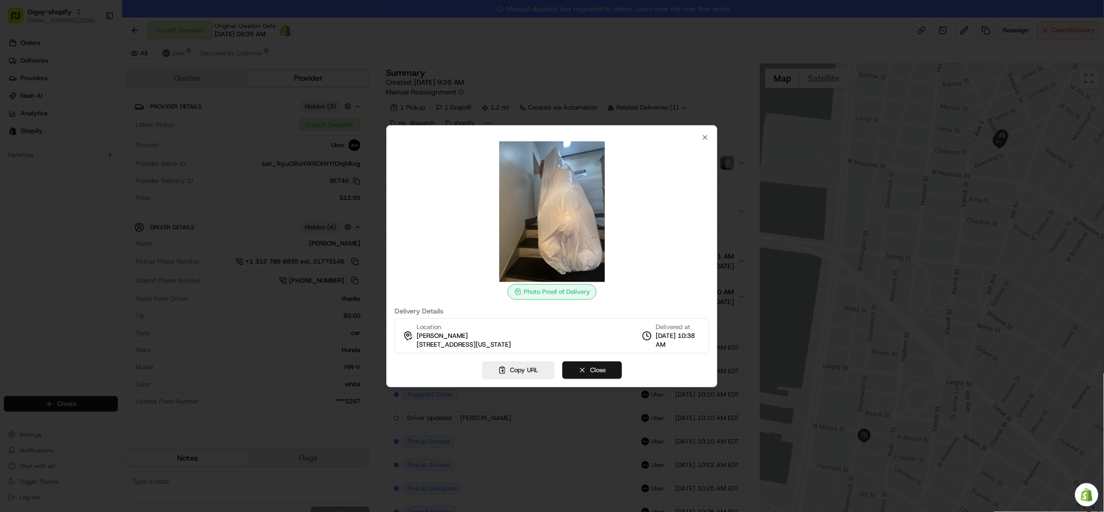
click at [596, 372] on button "Close" at bounding box center [592, 370] width 60 height 18
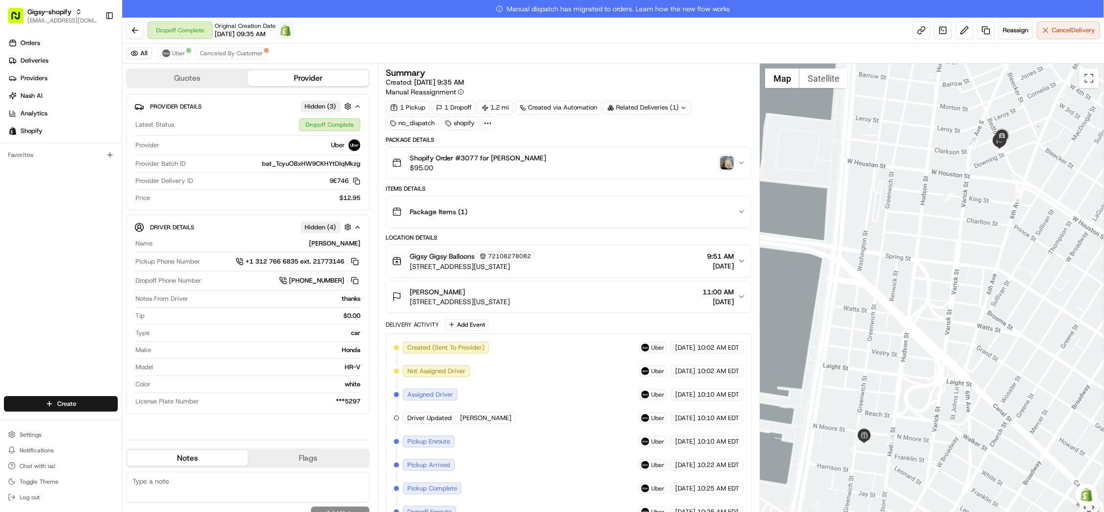
click at [731, 163] on img "button" at bounding box center [727, 163] width 14 height 14
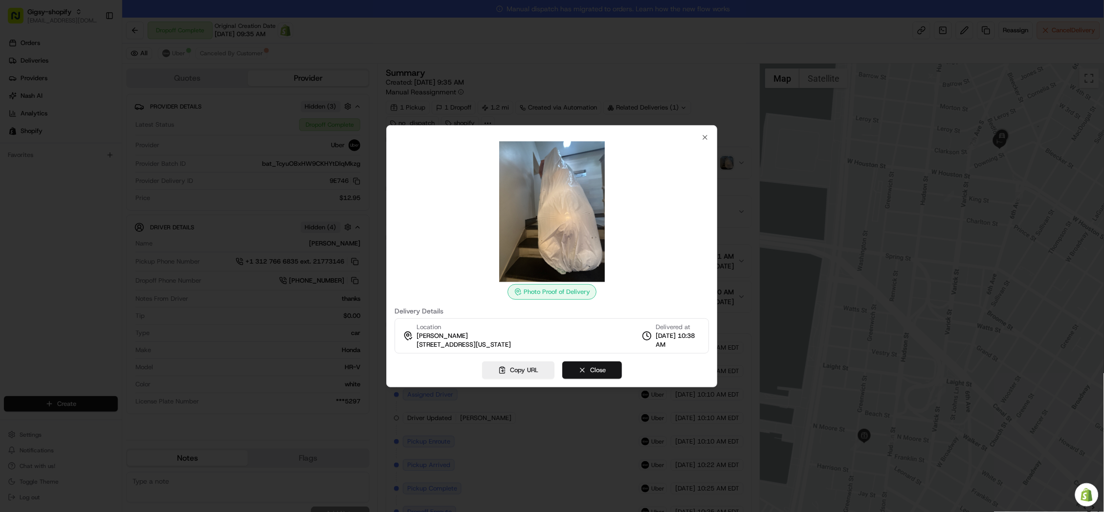
click at [584, 370] on button "Close" at bounding box center [592, 370] width 60 height 18
